Goal: Task Accomplishment & Management: Complete application form

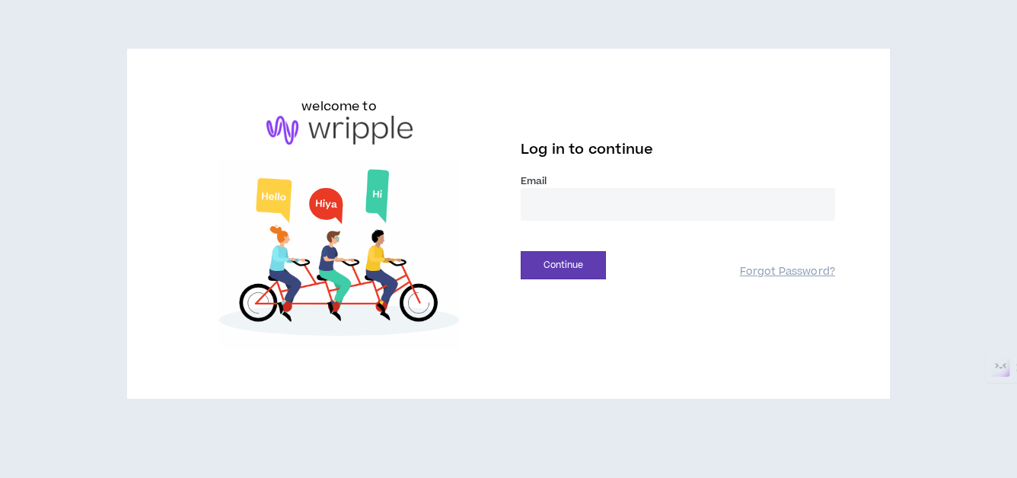
click at [601, 217] on input "email" at bounding box center [678, 204] width 314 height 33
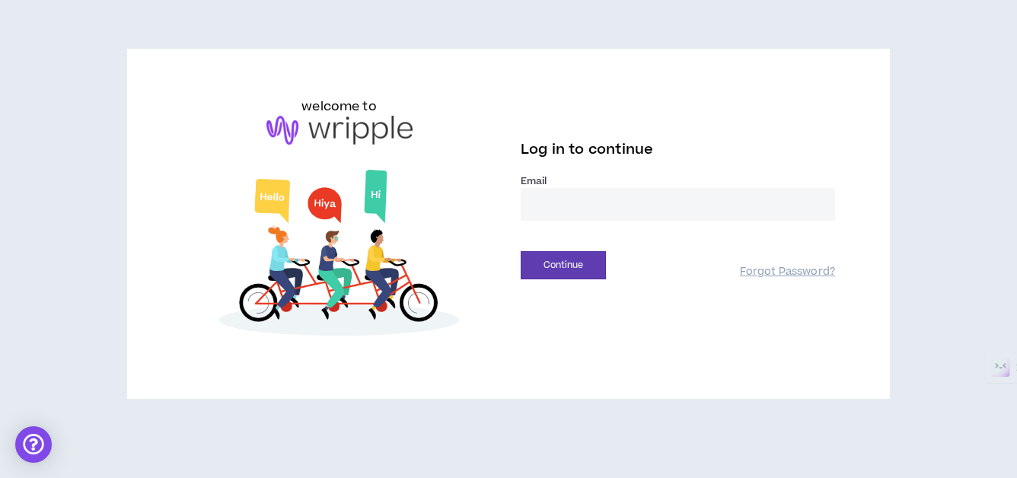
type input "**********"
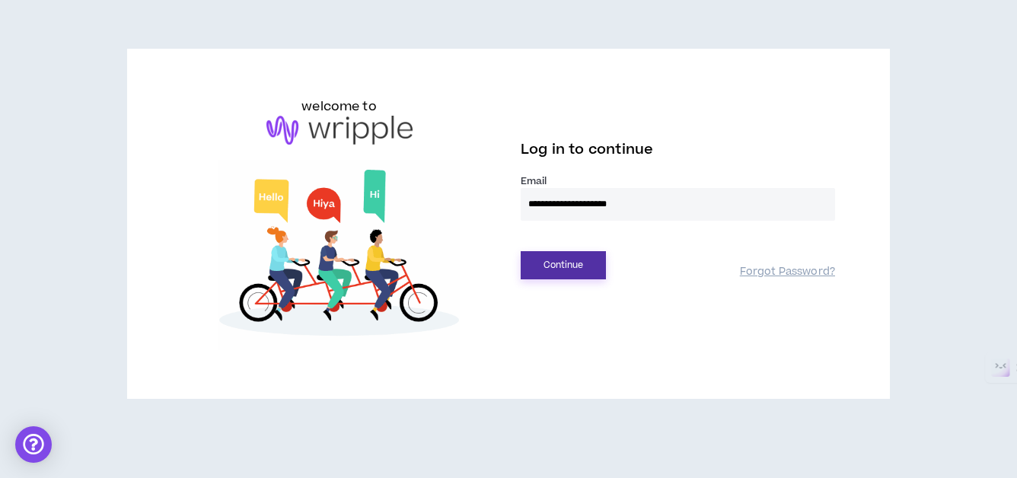
click at [560, 268] on button "Continue" at bounding box center [563, 265] width 85 height 28
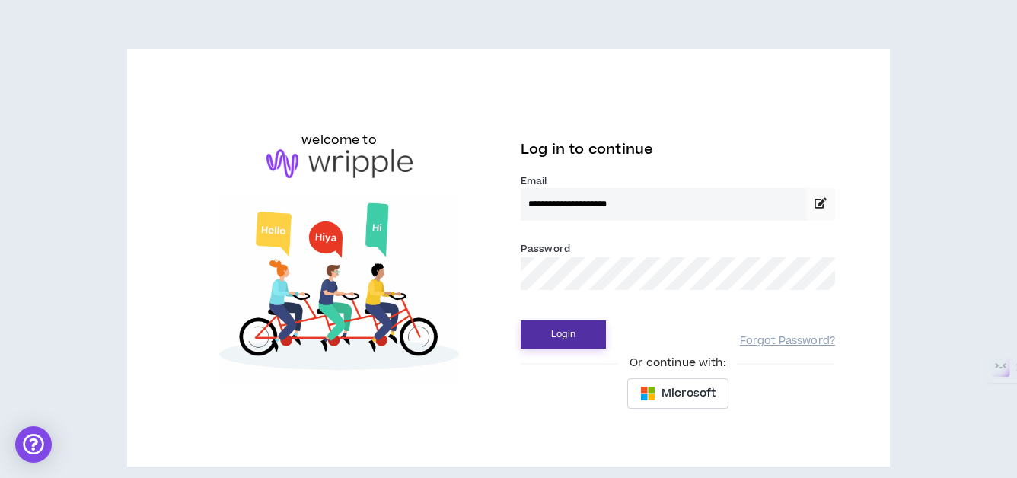
click at [557, 330] on button "Login" at bounding box center [563, 335] width 85 height 28
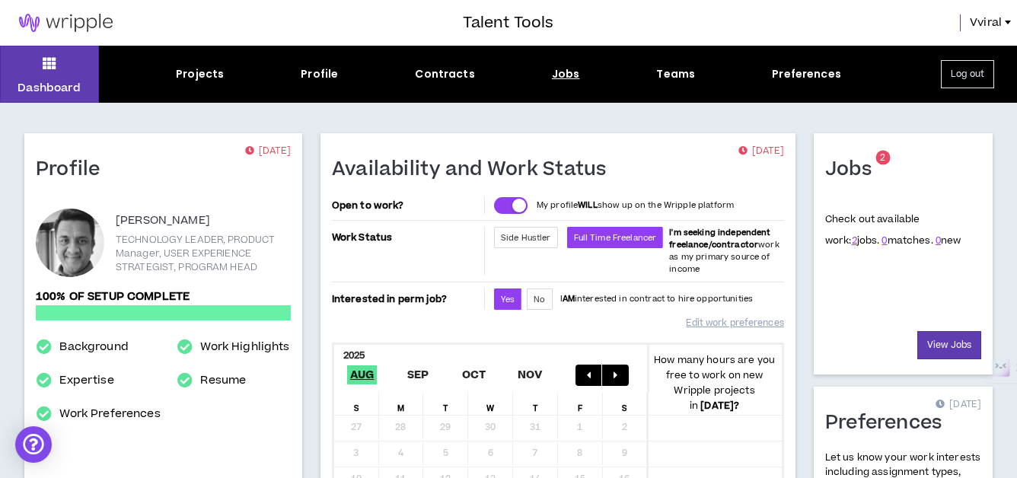
click at [564, 73] on div "Jobs" at bounding box center [566, 74] width 28 height 16
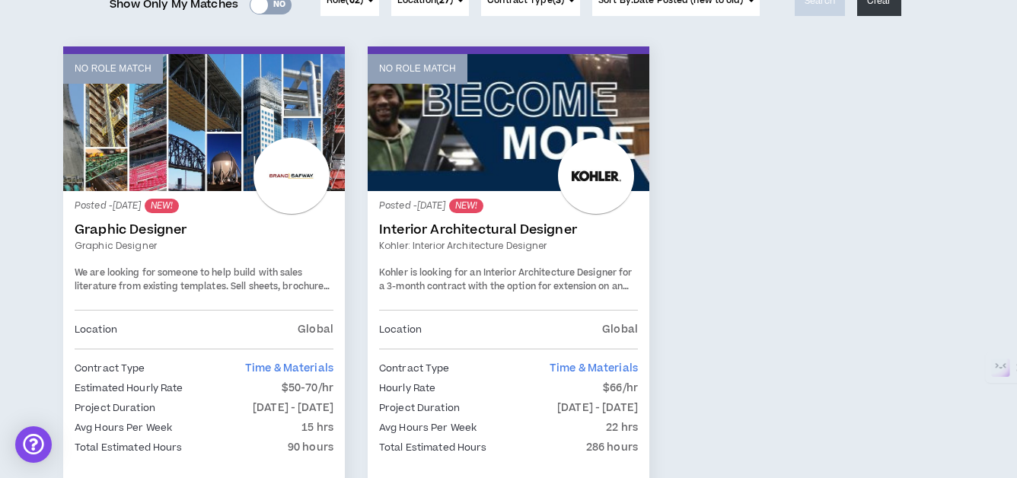
scroll to position [228, 0]
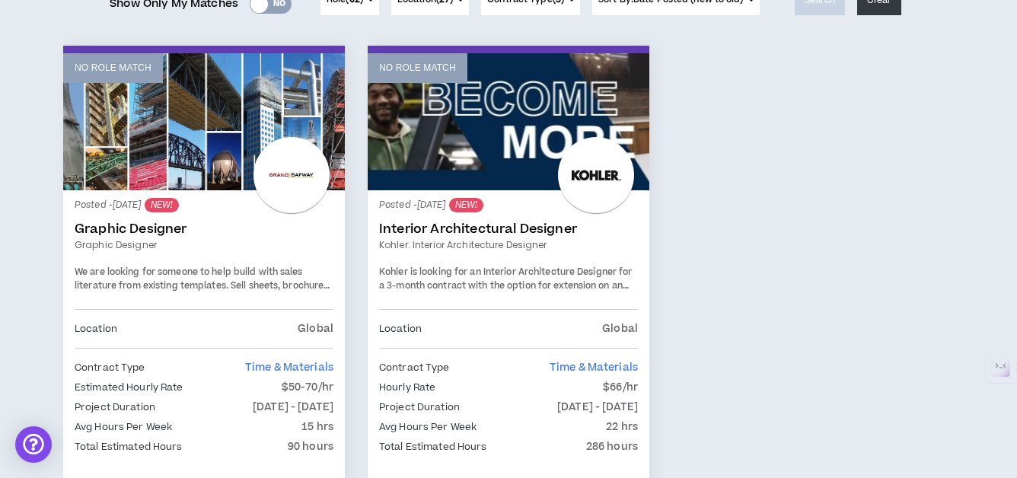
click at [160, 282] on span "We are looking for someone to help build with sales literature from existing te…" at bounding box center [204, 292] width 258 height 53
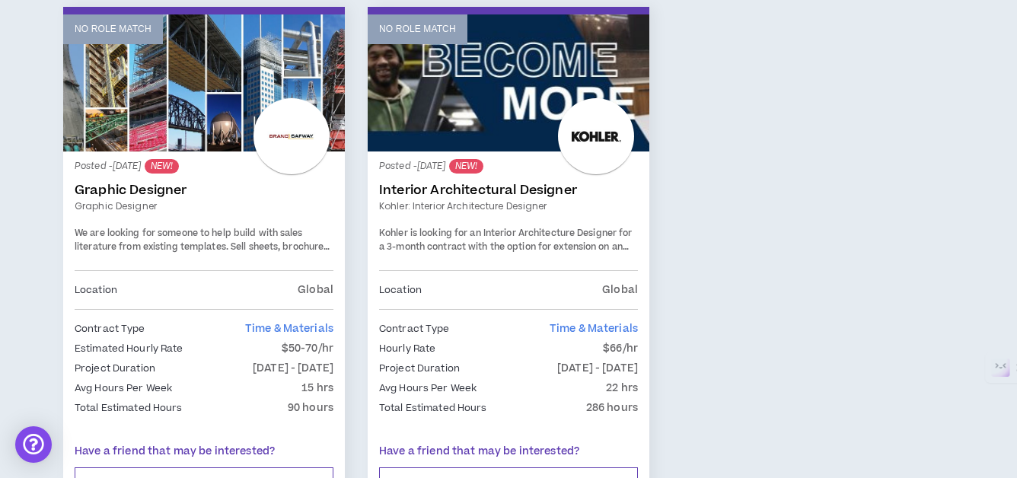
scroll to position [271, 0]
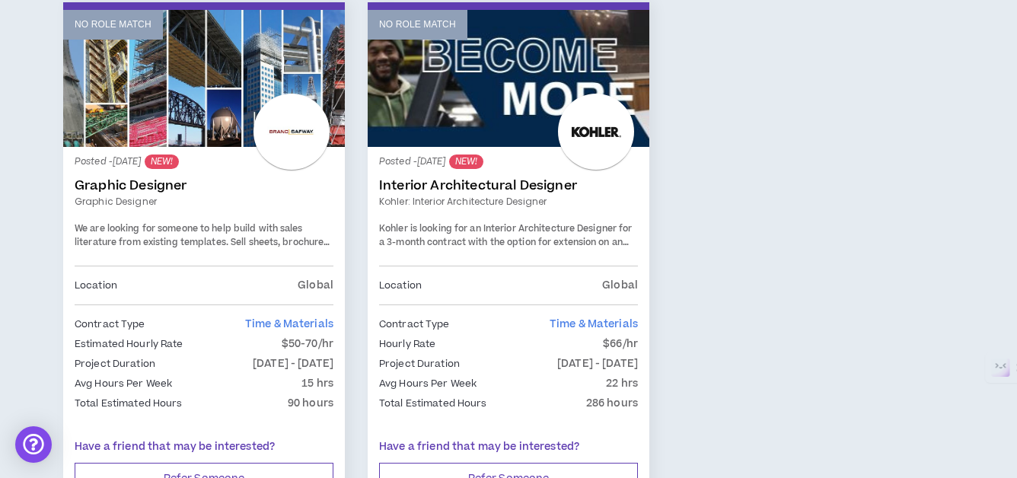
click at [504, 211] on div "Posted - [DATE] NEW! Interior Architectural Designer Kohler: Interior Architect…" at bounding box center [508, 211] width 259 height 107
click at [193, 241] on span "We are looking for someone to help build with sales literature from existing te…" at bounding box center [204, 248] width 258 height 53
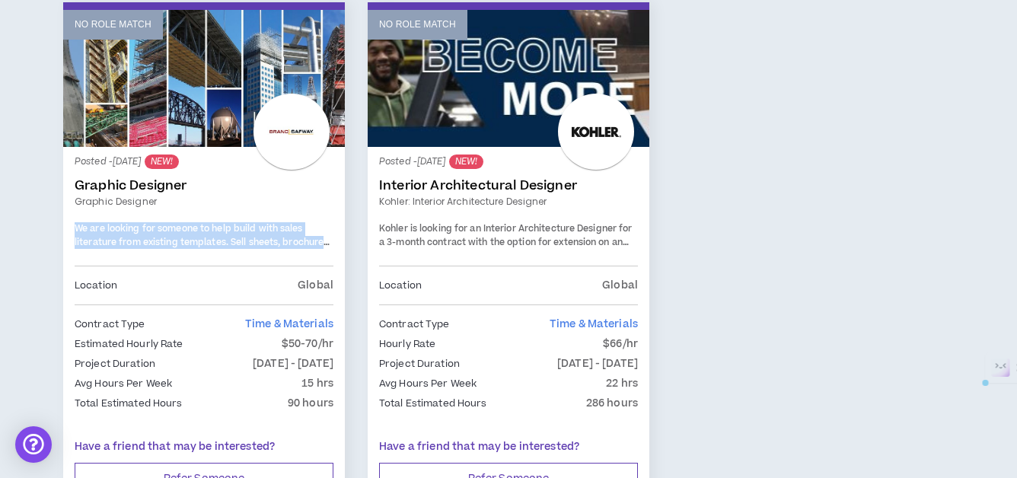
click at [193, 241] on span "We are looking for someone to help build with sales literature from existing te…" at bounding box center [204, 248] width 258 height 53
click at [193, 240] on span "We are looking for someone to help build with sales literature from existing te…" at bounding box center [204, 248] width 258 height 53
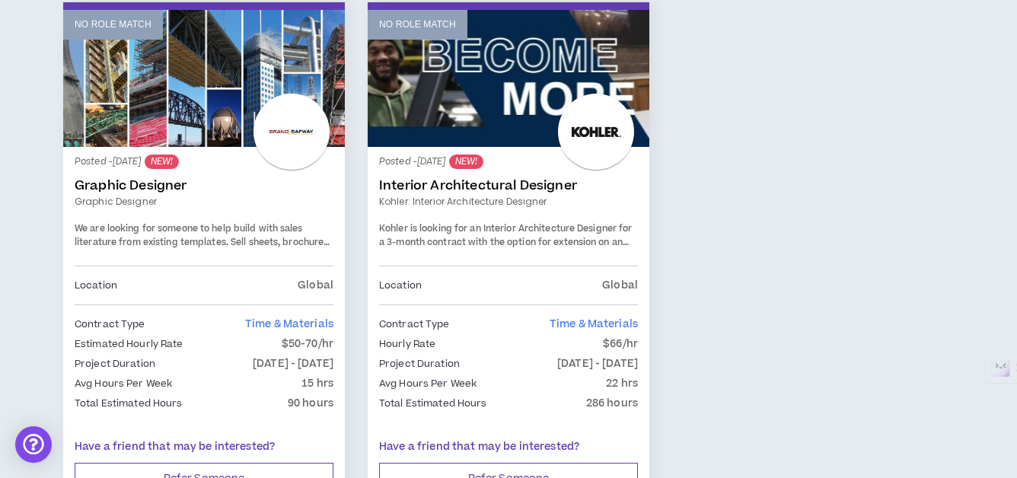
click at [470, 217] on div "Posted - [DATE] NEW! Interior Architectural Designer Kohler: Interior Architect…" at bounding box center [508, 211] width 259 height 107
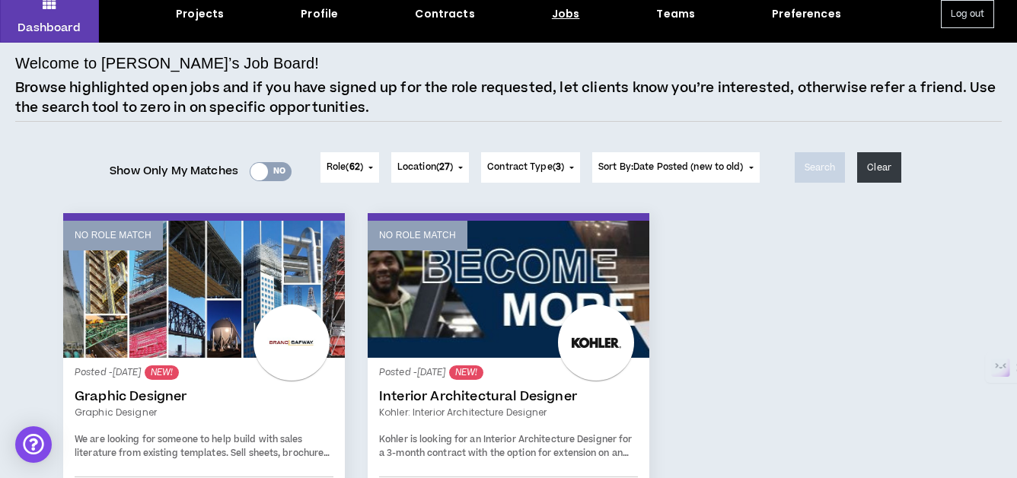
scroll to position [61, 0]
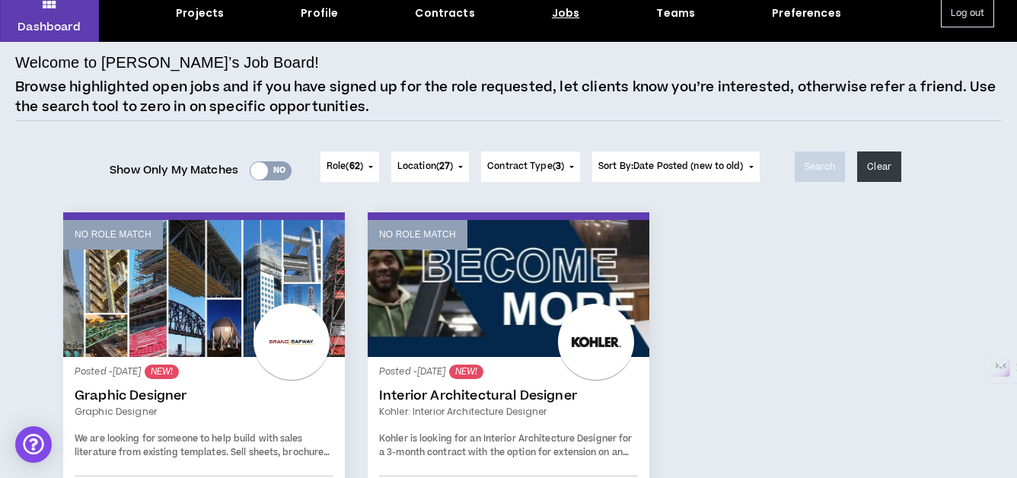
click at [426, 175] on button "Location ( 27 )" at bounding box center [430, 167] width 78 height 30
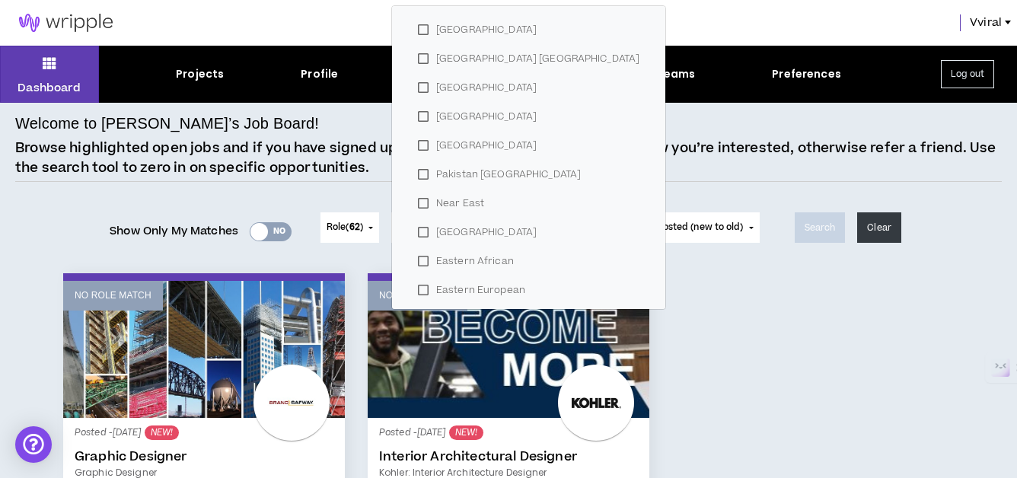
scroll to position [616, 0]
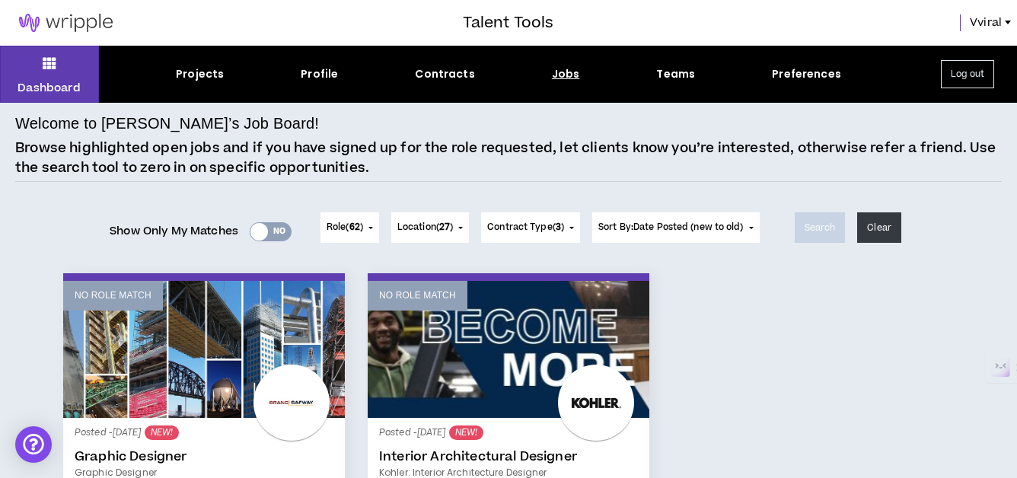
click at [359, 228] on span "Role ( 62 )" at bounding box center [345, 228] width 37 height 14
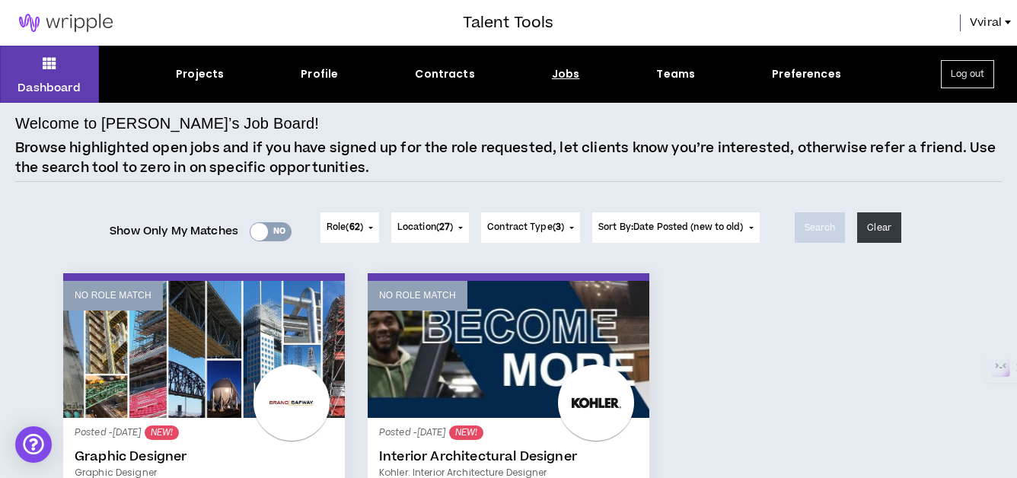
click at [541, 231] on span "Contract Type ( 3 )" at bounding box center [525, 228] width 77 height 14
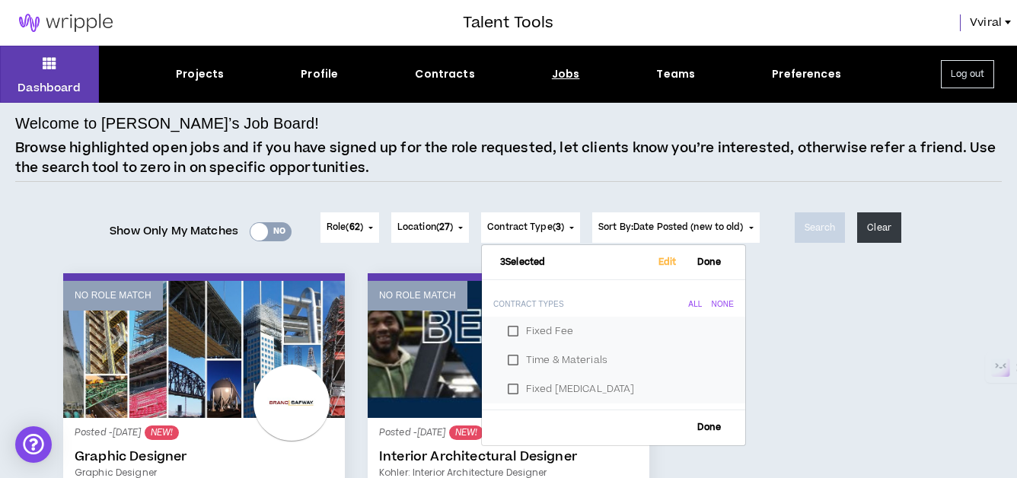
click at [541, 231] on span "Contract Type ( 3 )" at bounding box center [525, 228] width 77 height 14
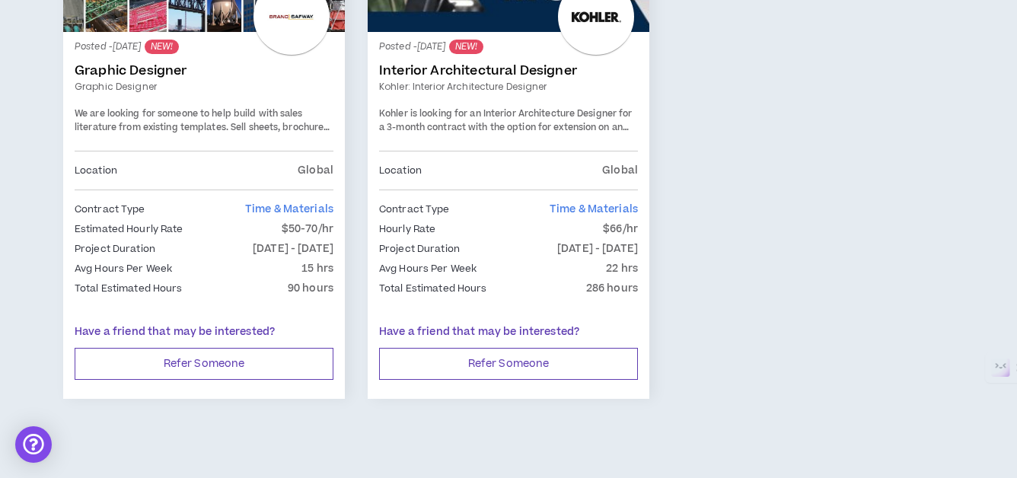
scroll to position [0, 0]
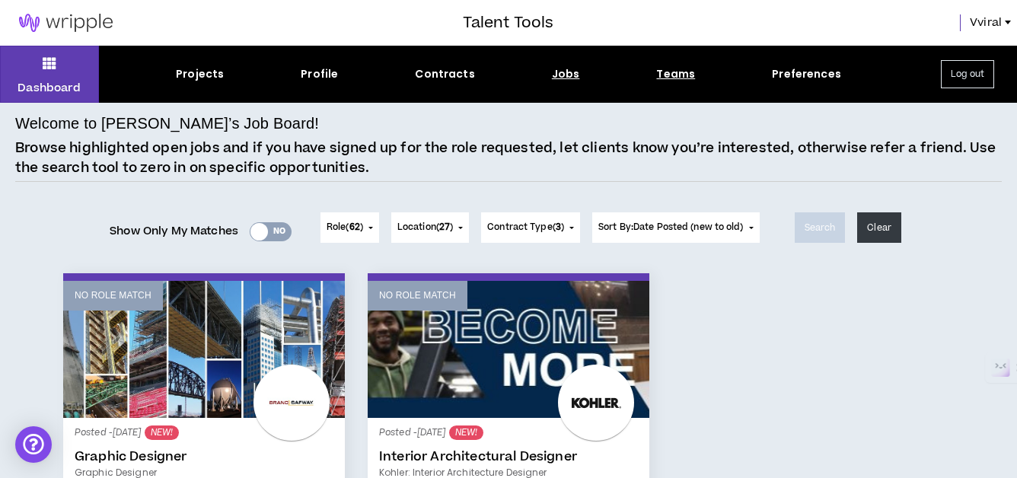
click at [682, 75] on div "Teams" at bounding box center [675, 74] width 39 height 16
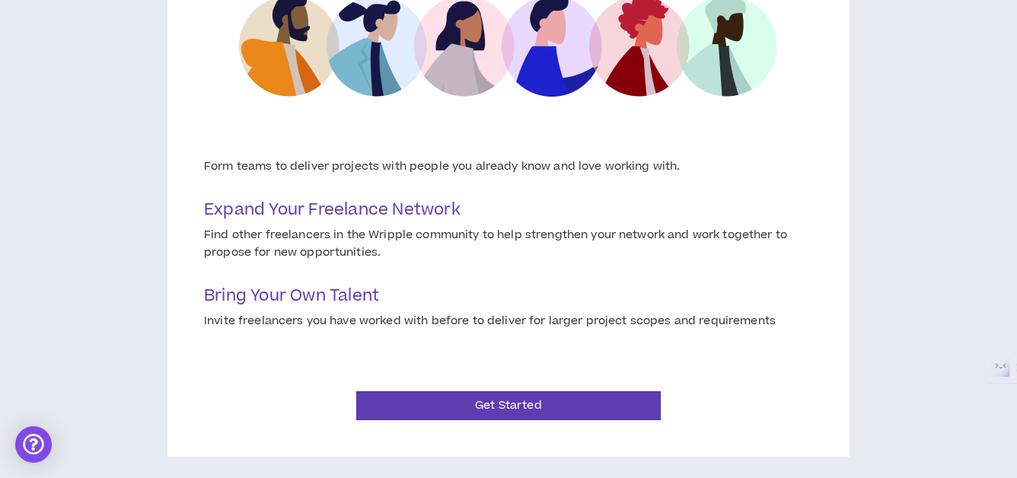
scroll to position [270, 0]
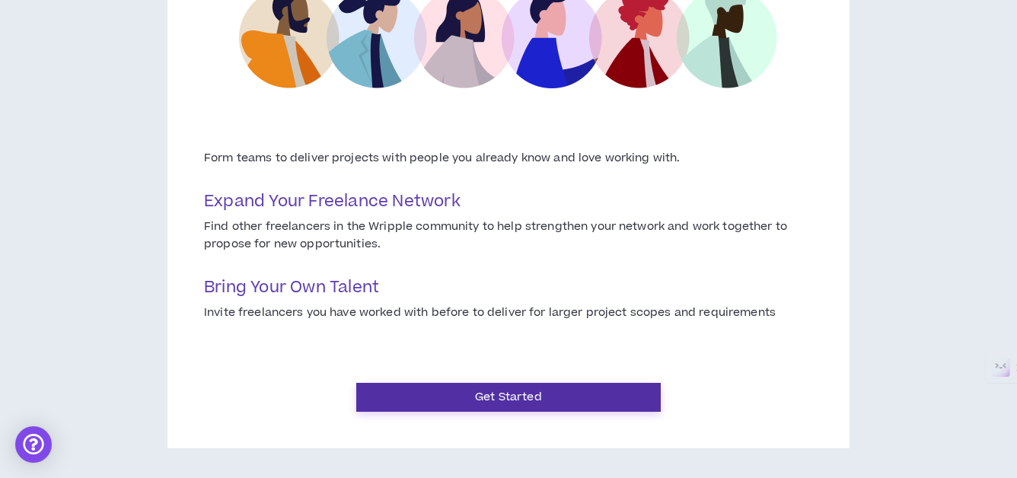
click at [506, 401] on button "Get Started" at bounding box center [508, 397] width 305 height 29
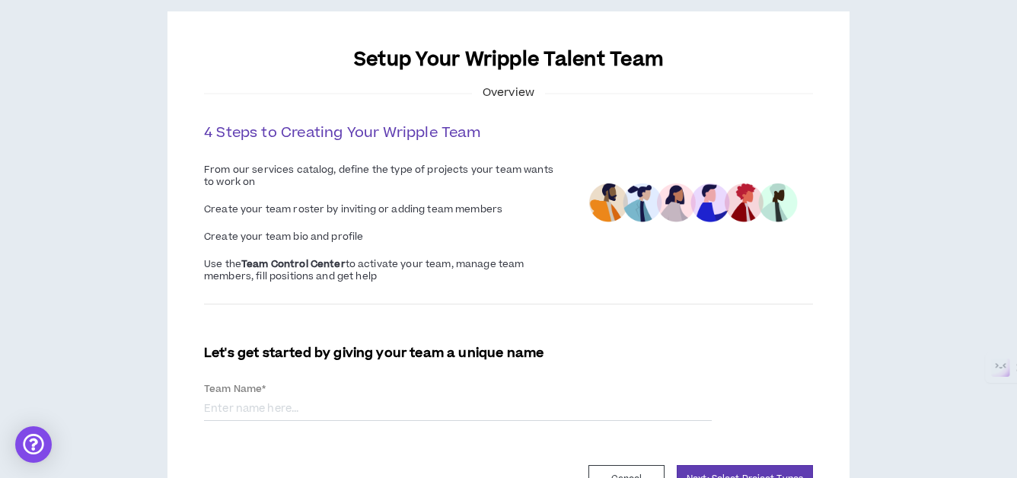
scroll to position [64, 0]
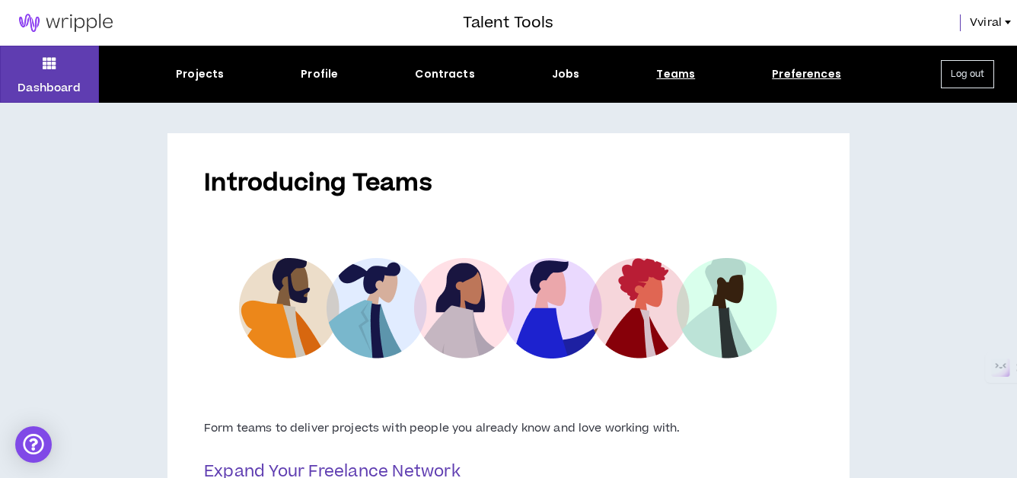
click at [814, 81] on div "Preferences" at bounding box center [806, 74] width 69 height 16
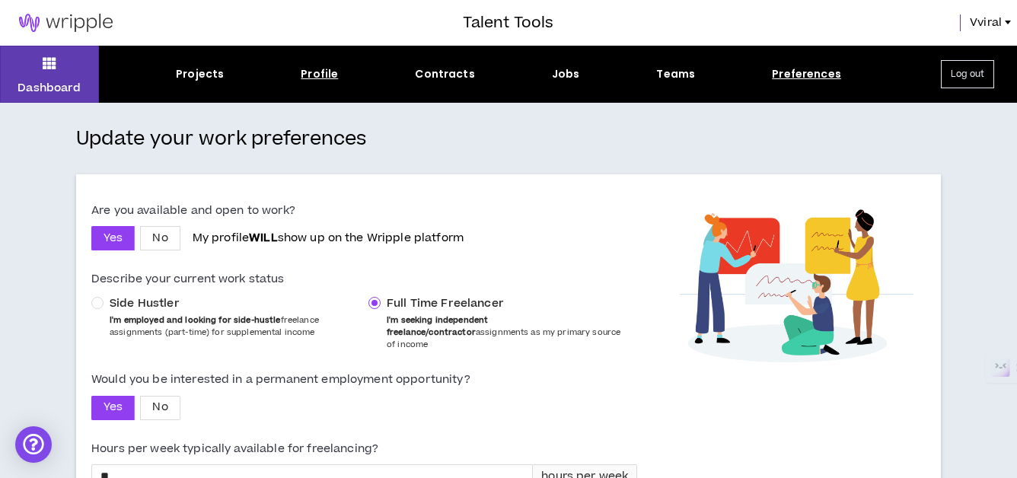
click at [318, 74] on div "Profile" at bounding box center [319, 74] width 37 height 16
select select "*"
select select "IN"
select select "*******"
select select "*"
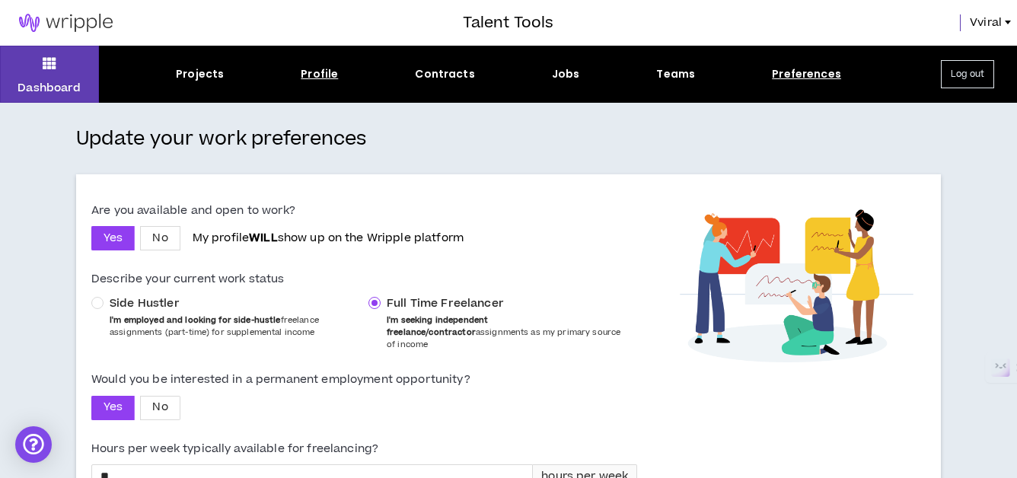
select select "**********"
select select "*****"
select select "***"
select select "**********"
click at [196, 81] on div "Projects" at bounding box center [200, 74] width 48 height 16
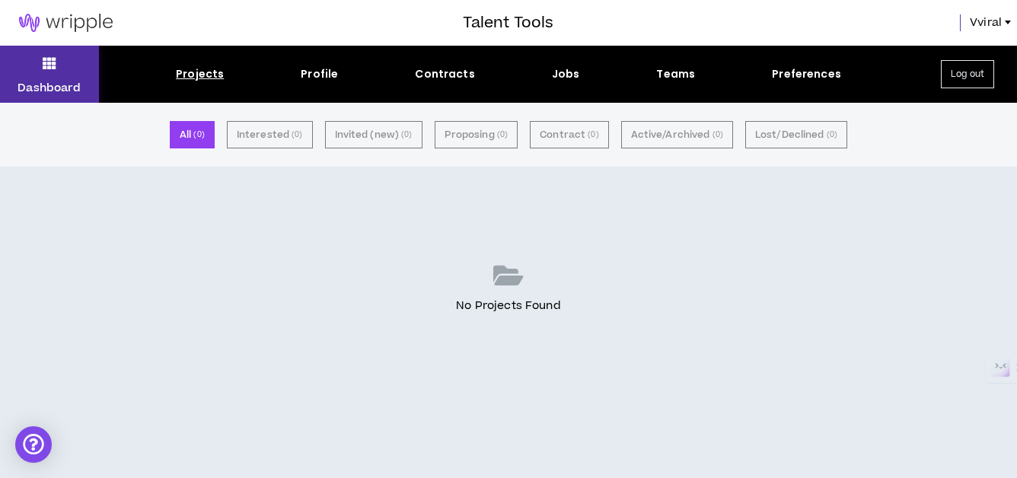
click at [39, 68] on button "Dashboard" at bounding box center [49, 74] width 99 height 57
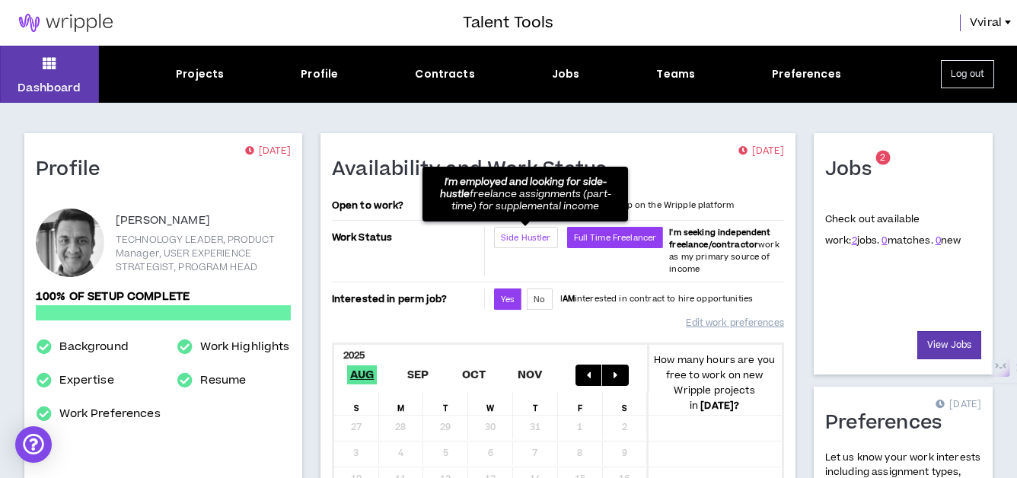
click at [527, 244] on label "Side Hustler" at bounding box center [526, 237] width 64 height 21
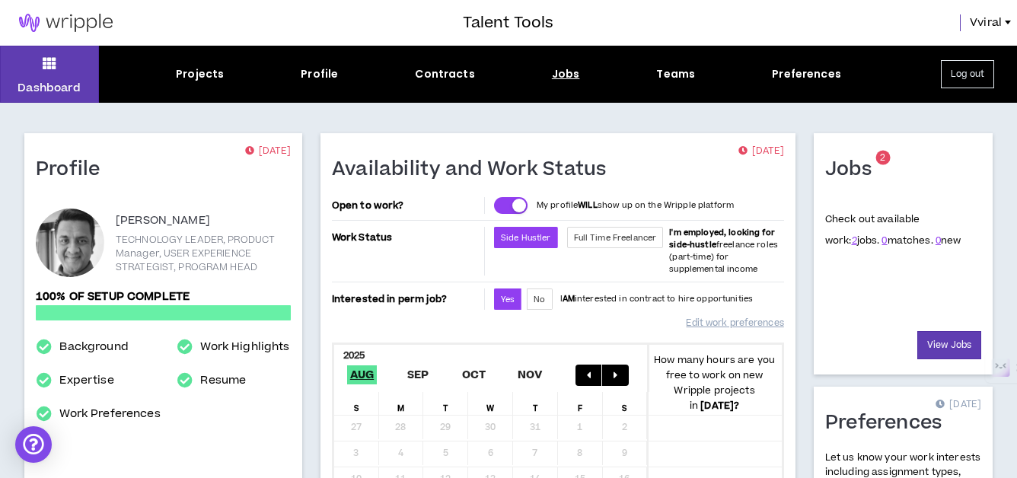
click at [570, 80] on div "Jobs" at bounding box center [566, 74] width 28 height 16
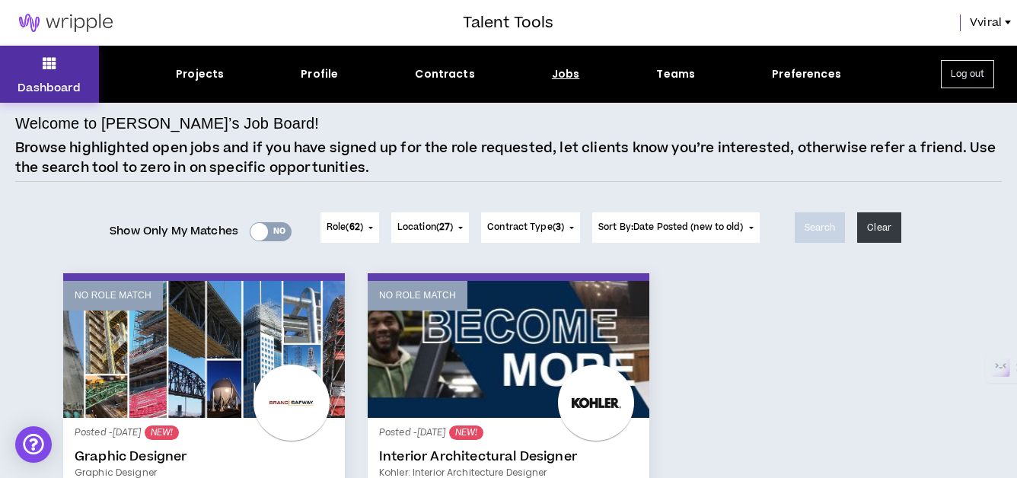
click at [61, 75] on button "Dashboard" at bounding box center [49, 74] width 99 height 57
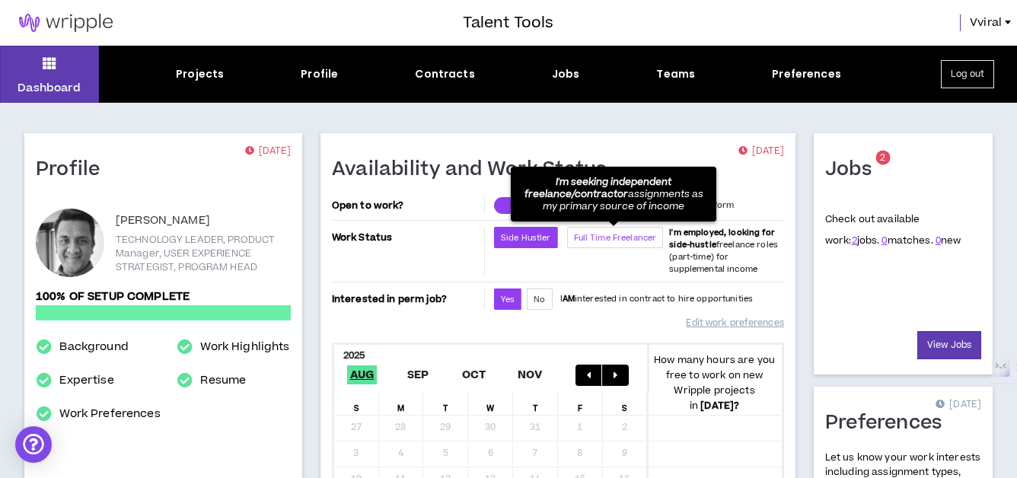
click at [615, 238] on span "Full Time Freelancer" at bounding box center [615, 237] width 83 height 11
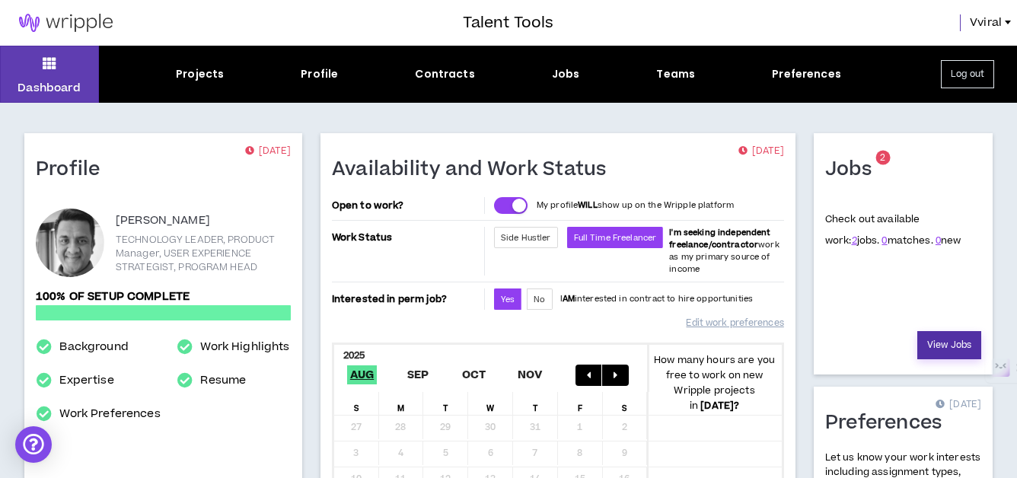
click at [952, 348] on link "View Jobs" at bounding box center [950, 345] width 64 height 28
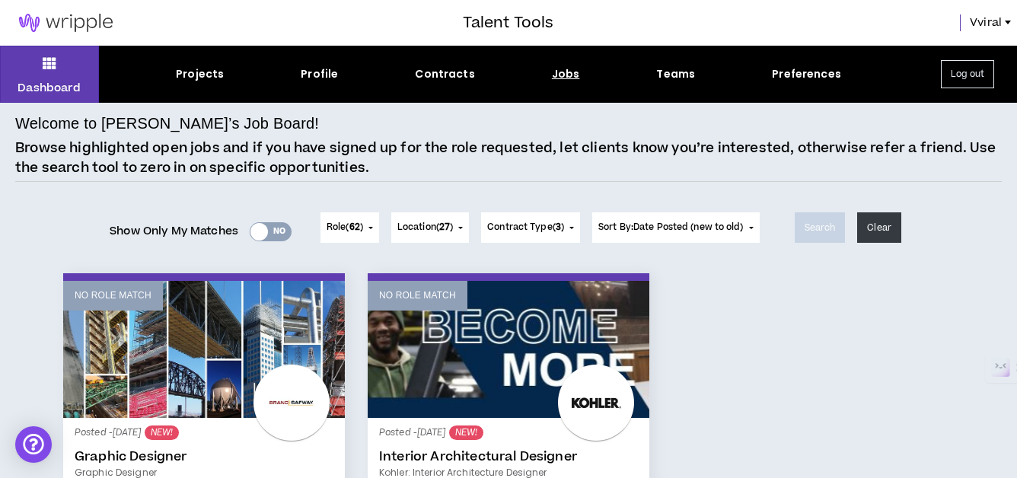
click at [60, 21] on img at bounding box center [66, 23] width 132 height 18
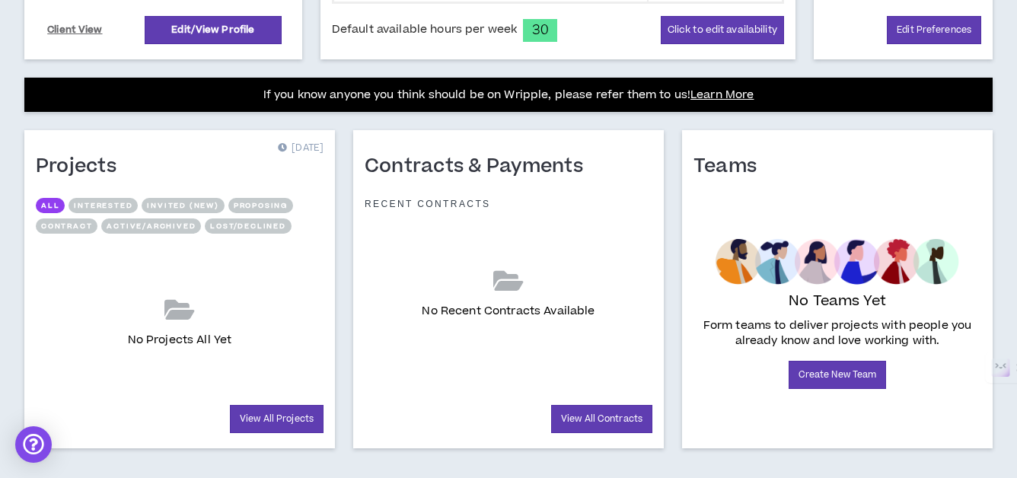
scroll to position [582, 0]
